Goal: Information Seeking & Learning: Learn about a topic

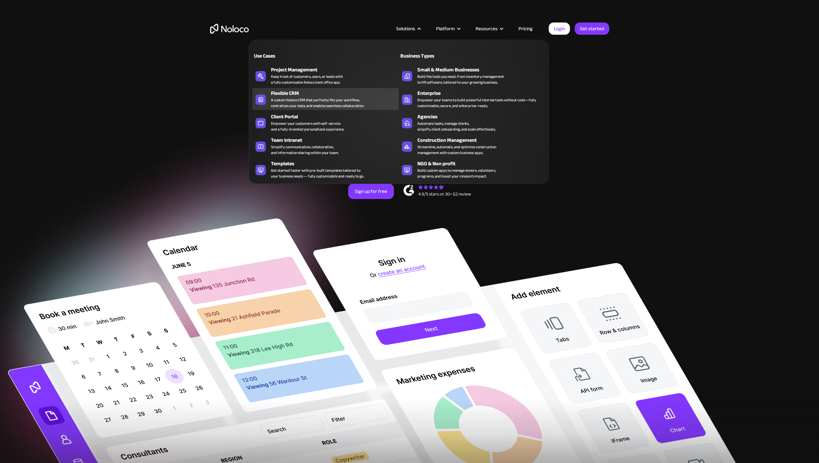
click at [312, 98] on div "A custom Noloco CRM that perfectly fits your workflow, centralizes your data, a…" at bounding box center [317, 103] width 93 height 12
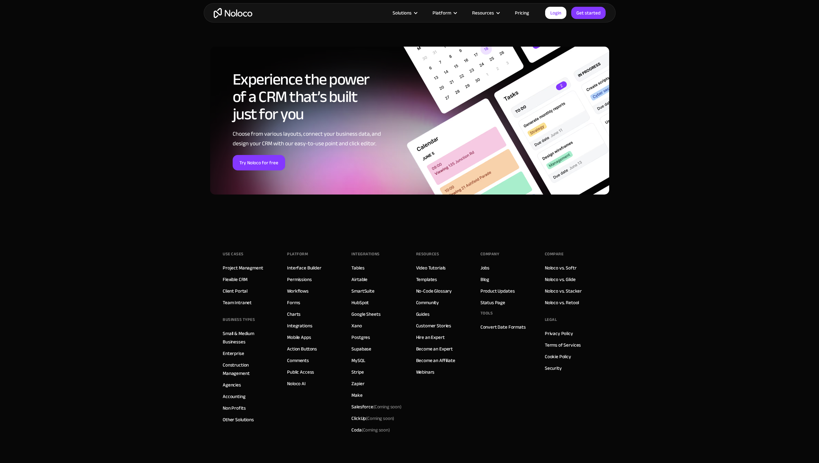
scroll to position [2581, 0]
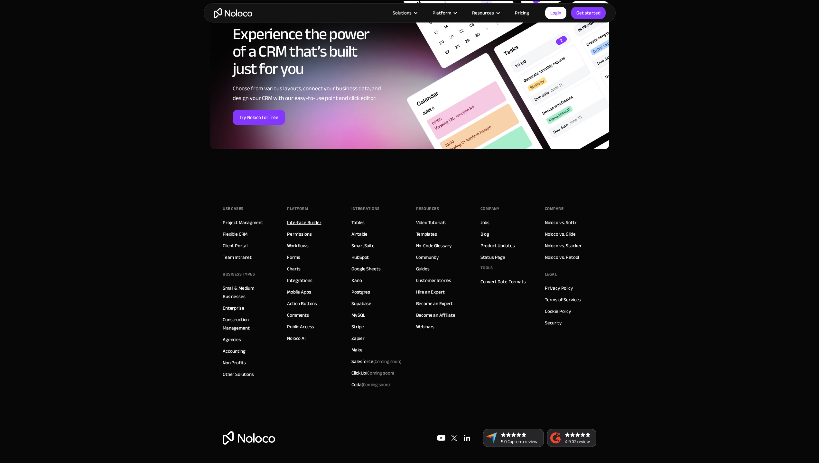
click at [312, 226] on link "Interface Builder" at bounding box center [304, 222] width 34 height 8
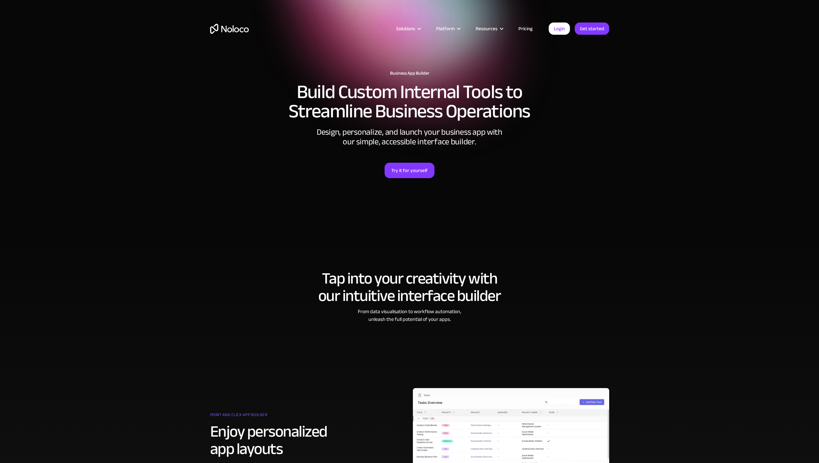
click at [532, 27] on link "Pricing" at bounding box center [525, 28] width 30 height 8
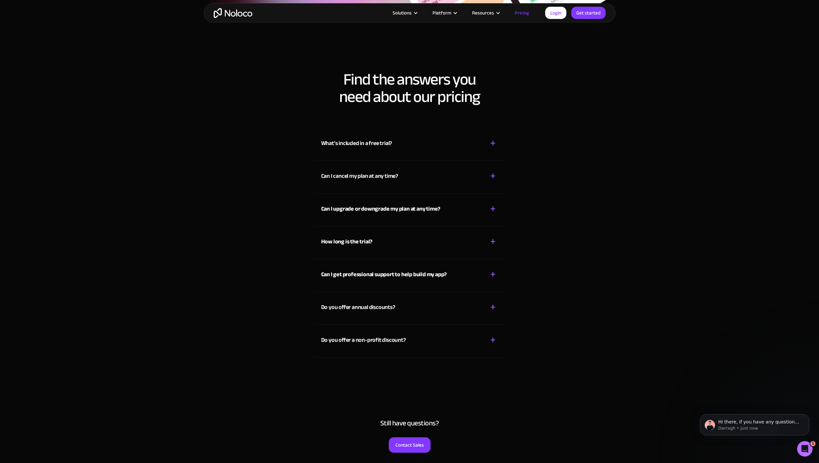
scroll to position [3104, 0]
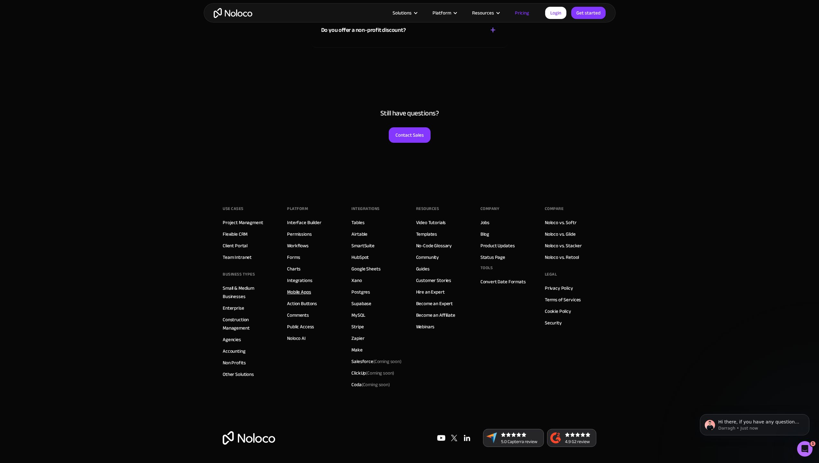
click at [301, 291] on link "Mobile Apps" at bounding box center [299, 292] width 24 height 8
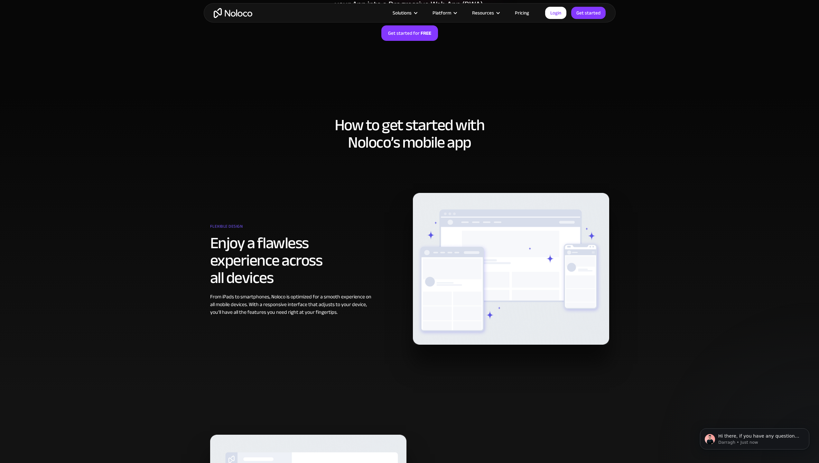
scroll to position [75, 0]
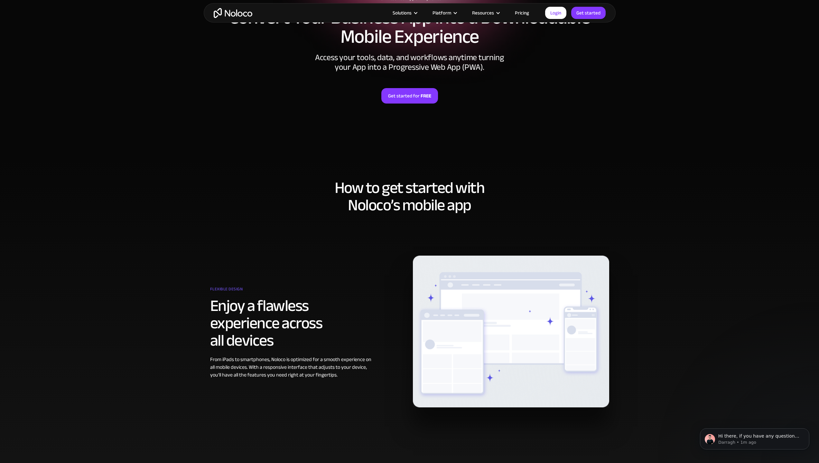
click at [222, 169] on section "How to get started with Noloco’s mobile app Flexible design Enjoy a flawless ex…" at bounding box center [409, 308] width 819 height 302
click at [238, 144] on div "Download Your App on Any Device Convert Your Business App into a Downloadable M…" at bounding box center [410, 69] width 412 height 159
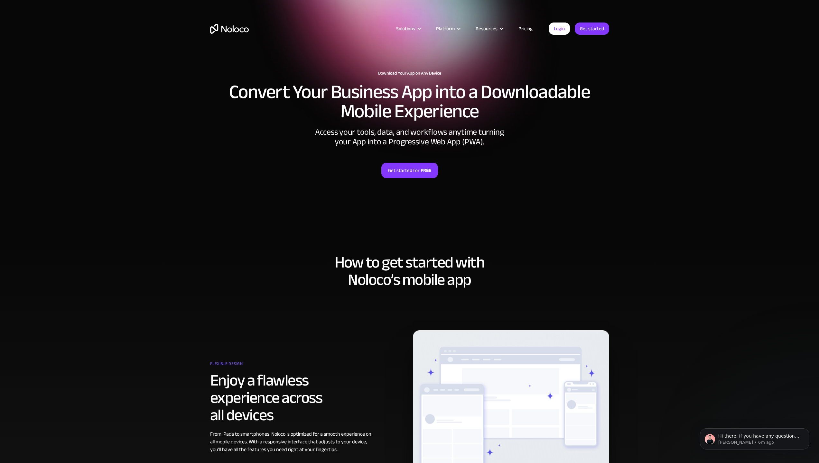
click at [212, 145] on div "Download Your App on Any Device Convert Your Business App into a Downloadable M…" at bounding box center [410, 143] width 412 height 159
